Goal: Use online tool/utility

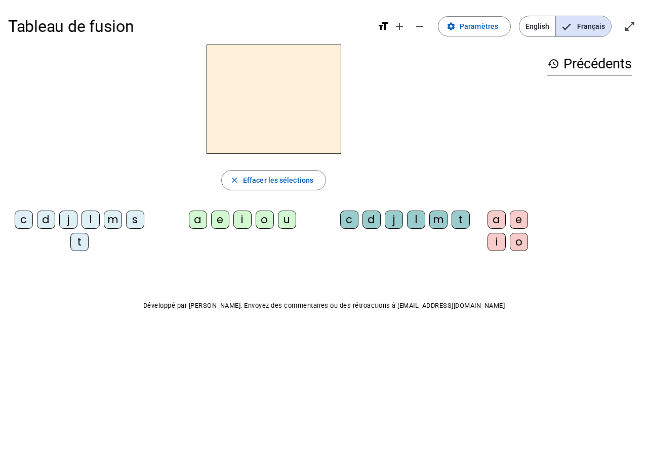
click at [90, 219] on div "l" at bounding box center [91, 220] width 18 height 18
click at [200, 226] on div "a" at bounding box center [198, 220] width 18 height 18
click at [349, 224] on div "c" at bounding box center [349, 220] width 18 height 18
click at [80, 244] on div "t" at bounding box center [79, 242] width 18 height 18
click at [139, 227] on div "s" at bounding box center [135, 220] width 18 height 18
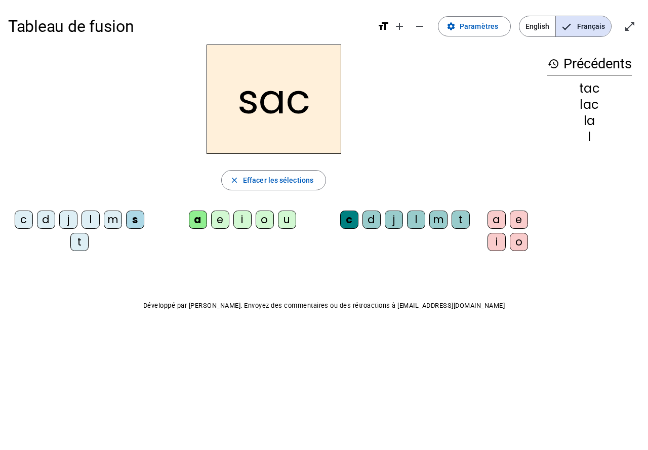
click at [394, 222] on div "j" at bounding box center [394, 220] width 18 height 18
click at [238, 224] on div "i" at bounding box center [242, 220] width 18 height 18
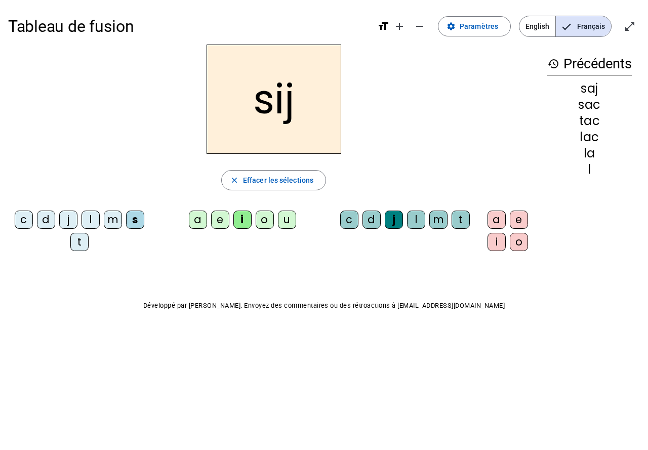
click at [79, 241] on div "t" at bounding box center [79, 242] width 18 height 18
click at [219, 225] on div "e" at bounding box center [220, 220] width 18 height 18
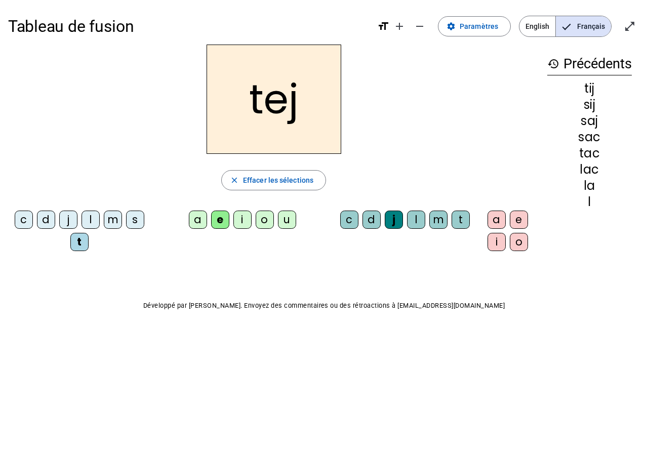
click at [93, 225] on div "l" at bounding box center [91, 220] width 18 height 18
click at [73, 239] on div "t" at bounding box center [79, 242] width 18 height 18
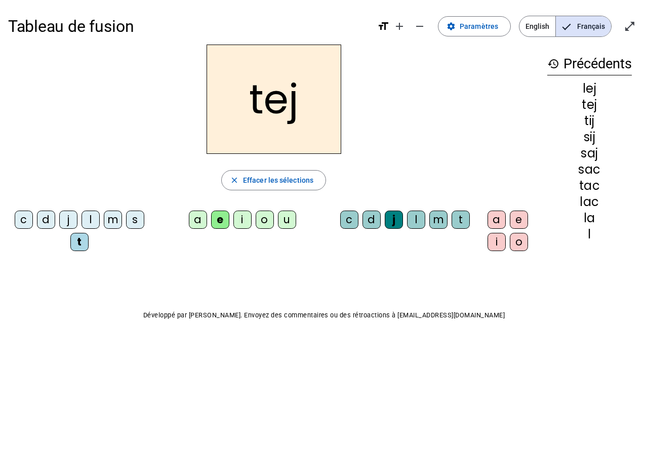
click at [234, 238] on div "c d j l m s t a e i o u c d j l m t a e i o" at bounding box center [273, 233] width 531 height 53
click at [246, 223] on div "i" at bounding box center [242, 220] width 18 height 18
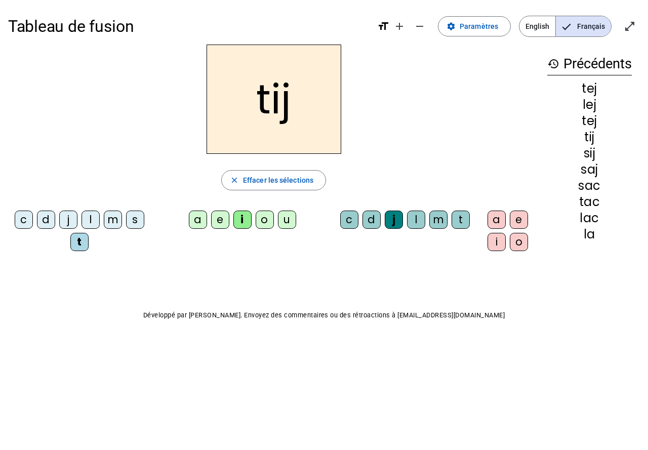
click at [445, 224] on div "m" at bounding box center [438, 220] width 18 height 18
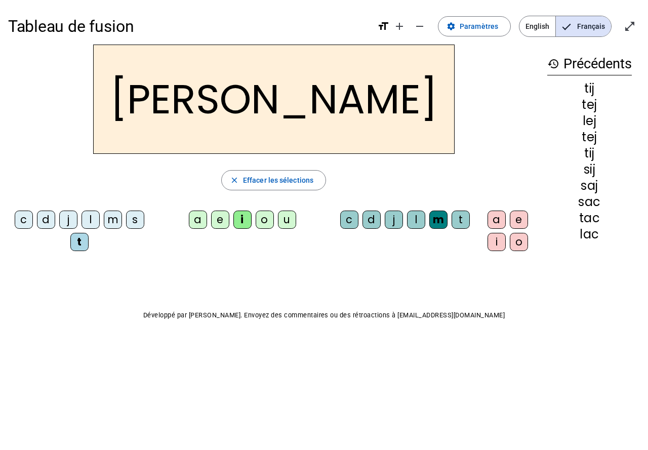
click at [436, 223] on div "m" at bounding box center [438, 220] width 18 height 18
click at [495, 225] on div "a" at bounding box center [497, 220] width 18 height 18
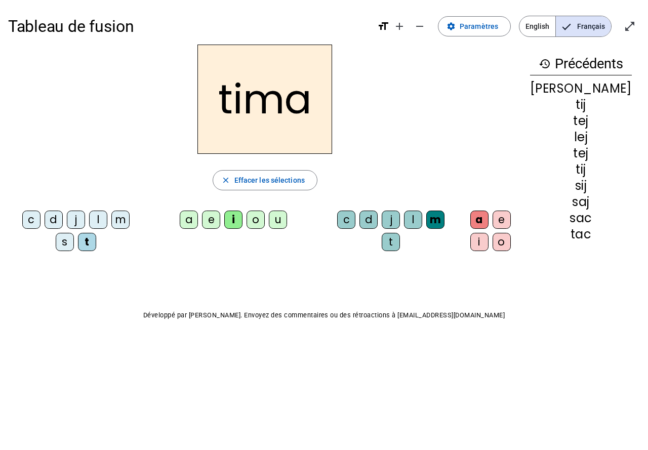
click at [489, 220] on div "a" at bounding box center [479, 220] width 18 height 18
click at [194, 222] on div "a" at bounding box center [189, 220] width 18 height 18
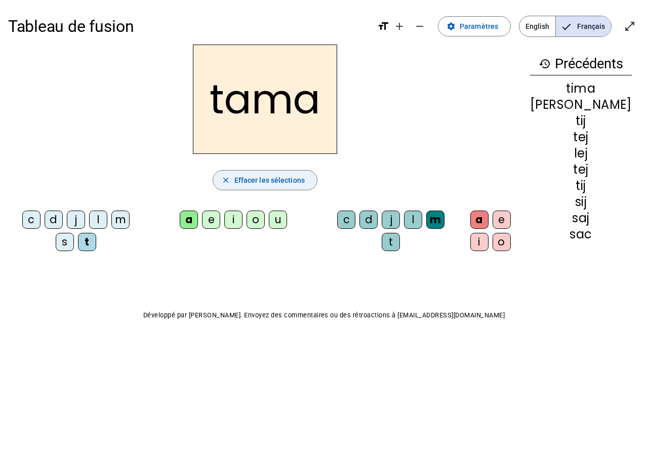
click at [302, 183] on span "Effacer les sélections" at bounding box center [269, 180] width 70 height 12
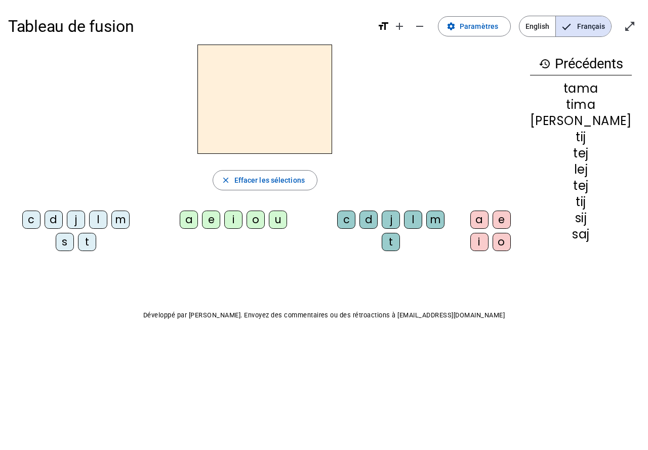
click at [78, 245] on div "t" at bounding box center [87, 242] width 18 height 18
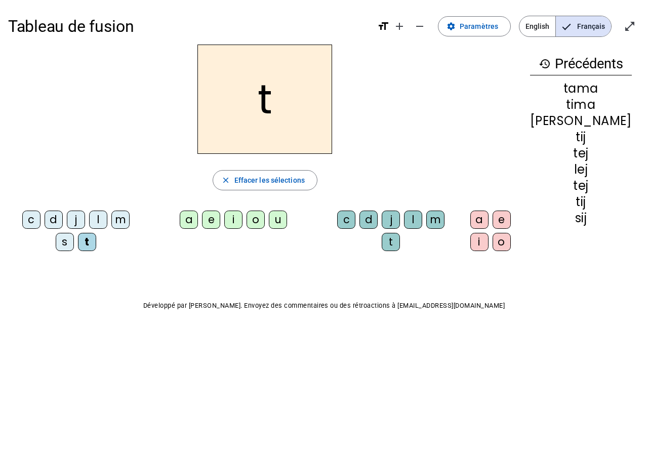
drag, startPoint x: 199, startPoint y: 217, endPoint x: 247, endPoint y: 216, distance: 47.6
click at [198, 217] on div "a" at bounding box center [189, 220] width 18 height 18
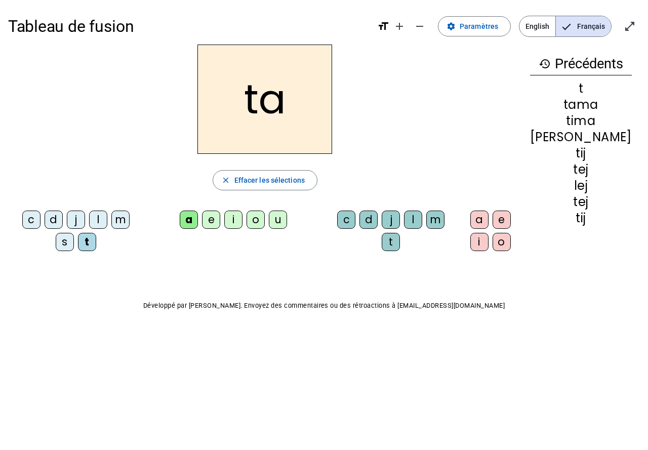
drag, startPoint x: 438, startPoint y: 217, endPoint x: 441, endPoint y: 211, distance: 6.1
click at [438, 217] on div "m" at bounding box center [435, 220] width 18 height 18
